Goal: Transaction & Acquisition: Purchase product/service

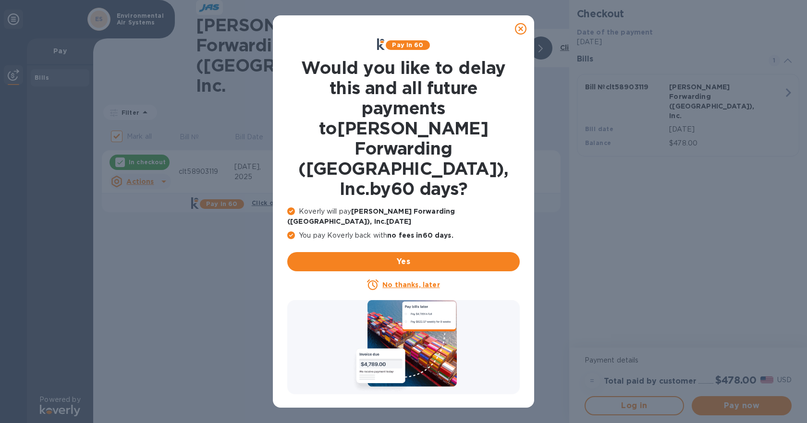
click at [521, 25] on icon at bounding box center [521, 29] width 12 height 12
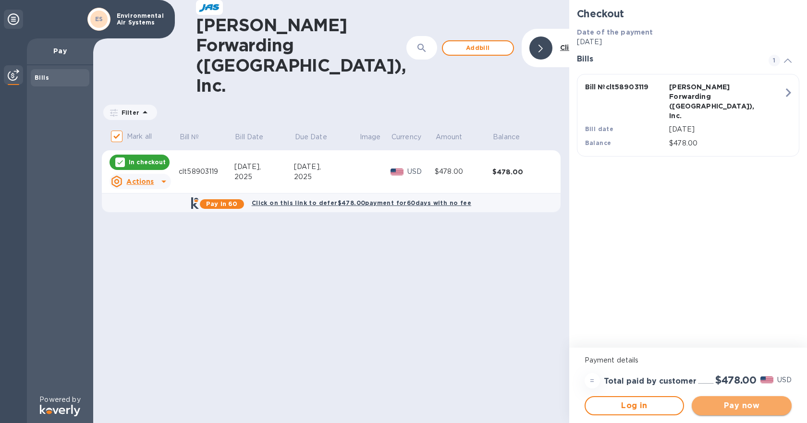
click at [736, 405] on span "Pay now" at bounding box center [742, 406] width 85 height 12
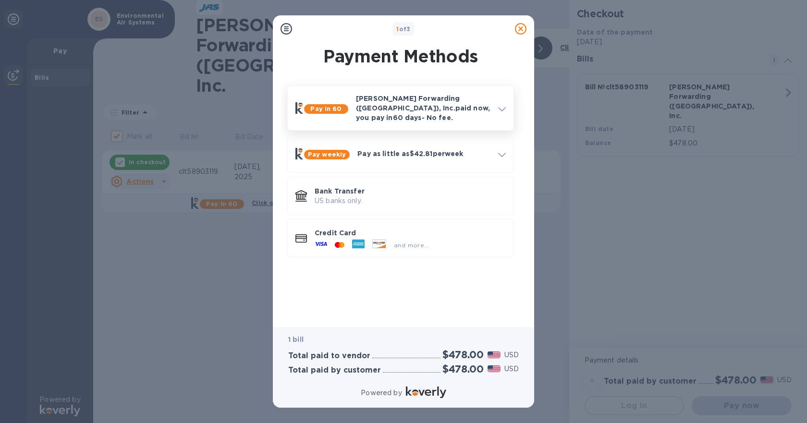
click at [432, 108] on p "[PERSON_NAME] Forwarding ([GEOGRAPHIC_DATA]), Inc. paid now, you pay [DATE] - N…" at bounding box center [423, 108] width 135 height 29
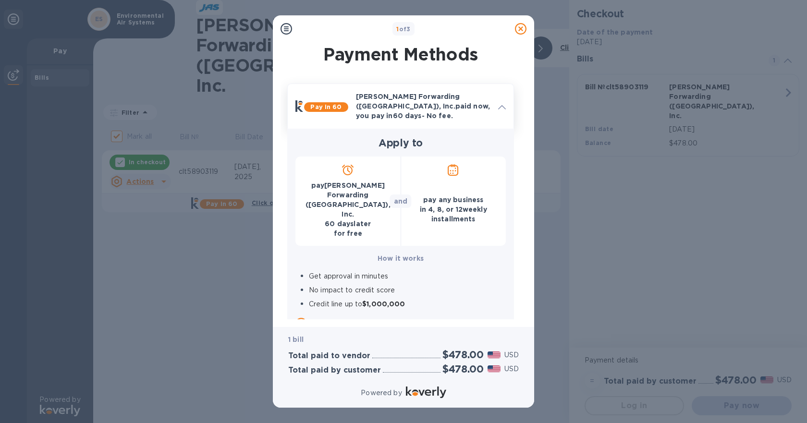
click at [501, 106] on icon at bounding box center [502, 107] width 8 height 4
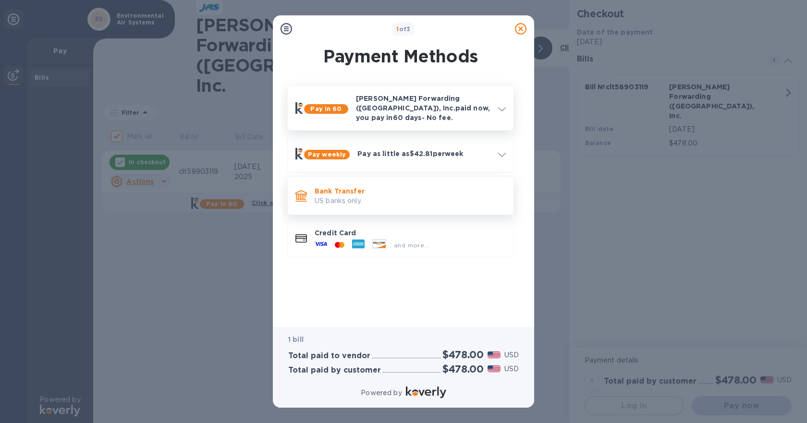
click at [361, 196] on p "US banks only." at bounding box center [410, 201] width 191 height 10
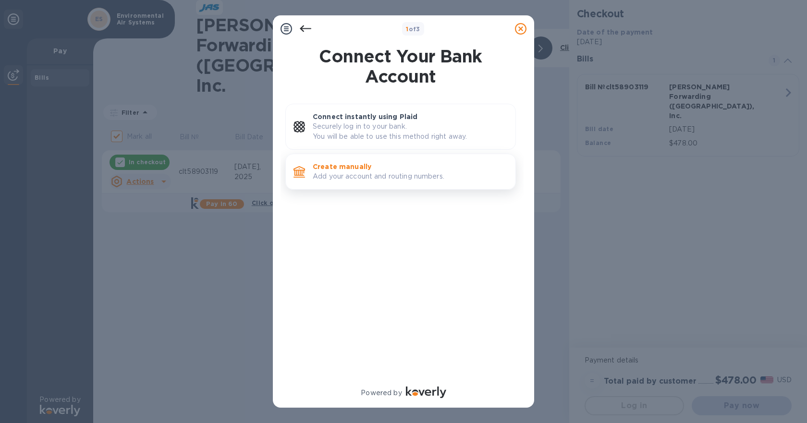
click at [384, 175] on p "Add your account and routing numbers." at bounding box center [410, 177] width 195 height 10
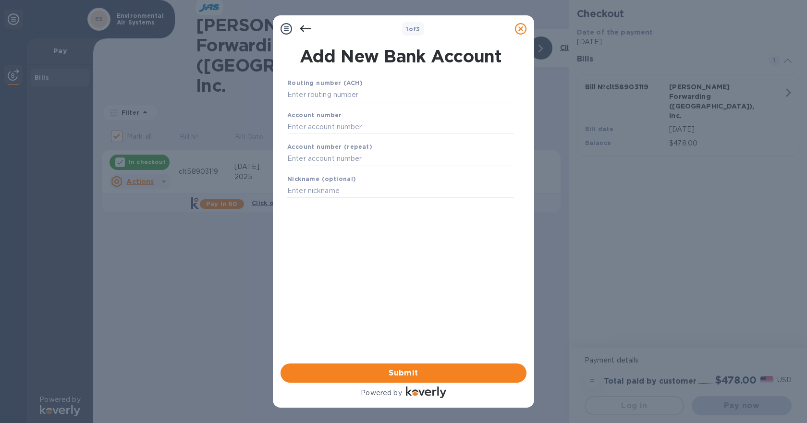
click at [305, 95] on input "text" at bounding box center [400, 95] width 227 height 14
type input "111014325"
click at [301, 136] on input "text" at bounding box center [400, 139] width 227 height 14
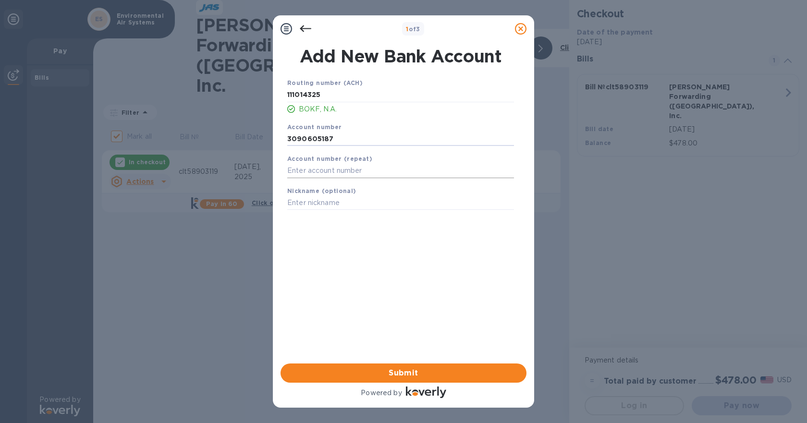
type input "3090605187"
click at [299, 166] on input "text" at bounding box center [400, 171] width 227 height 14
type input "3090605187"
click at [297, 202] on input "text" at bounding box center [400, 203] width 227 height 14
click at [423, 376] on span "Submit" at bounding box center [403, 374] width 231 height 12
